Goal: Task Accomplishment & Management: Use online tool/utility

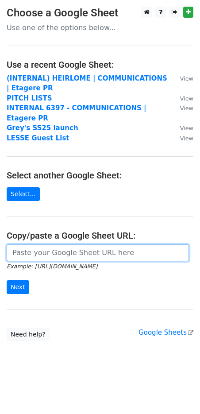
click at [32, 244] on input "url" at bounding box center [98, 252] width 182 height 17
paste input "[URL][DOMAIN_NAME]"
type input "[URL][DOMAIN_NAME]"
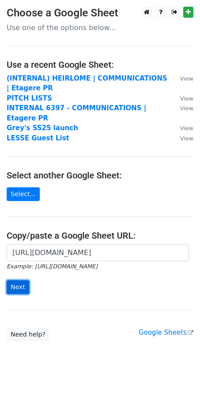
click at [18, 280] on input "Next" at bounding box center [18, 287] width 23 height 14
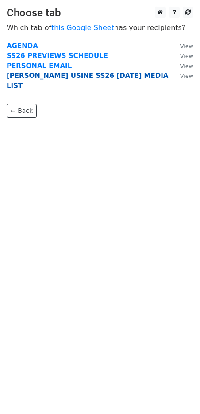
click at [50, 78] on strong "[PERSON_NAME] USINE SS26 [DATE] MEDIA LIST" at bounding box center [88, 81] width 162 height 18
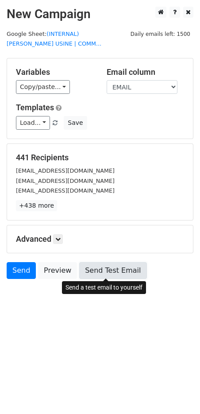
click at [100, 271] on link "Send Test Email" at bounding box center [112, 270] width 67 height 17
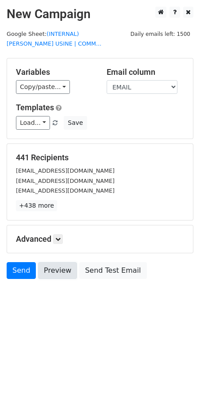
click at [49, 266] on link "Preview" at bounding box center [57, 270] width 39 height 17
click at [50, 267] on link "Preview" at bounding box center [57, 270] width 39 height 17
